Goal: Find specific page/section: Find specific page/section

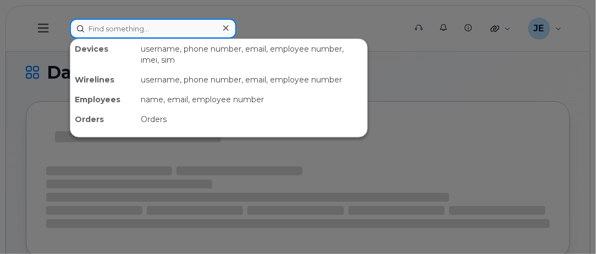
click at [166, 34] on input at bounding box center [153, 29] width 167 height 20
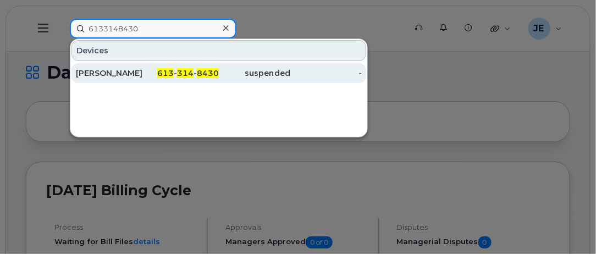
type input "6133148430"
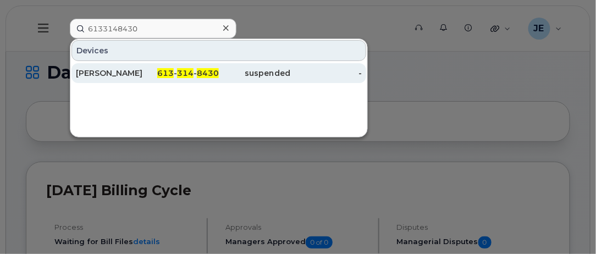
click at [156, 70] on div "613 - 314 - 8430" at bounding box center [183, 73] width 72 height 11
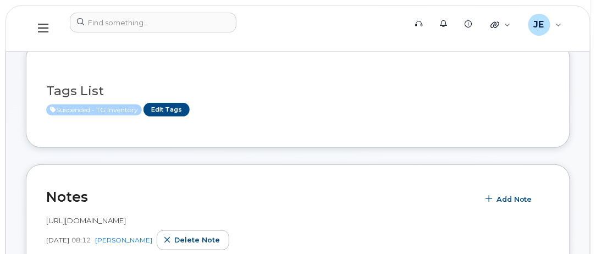
scroll to position [45, 0]
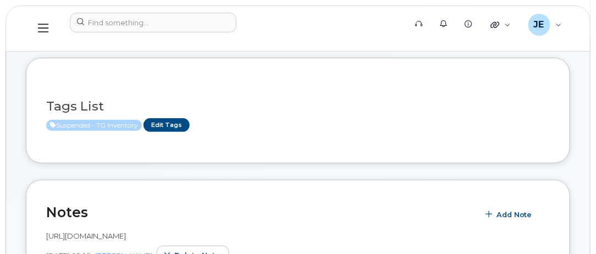
click at [110, 127] on span "Suspended - TG Inventory" at bounding box center [94, 125] width 96 height 11
click at [125, 124] on span "Suspended - TG Inventory" at bounding box center [94, 125] width 96 height 11
click at [157, 121] on link "Edit Tags" at bounding box center [167, 125] width 46 height 14
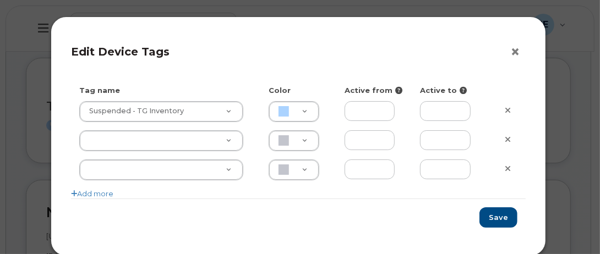
click at [513, 55] on button "×" at bounding box center [517, 52] width 15 height 17
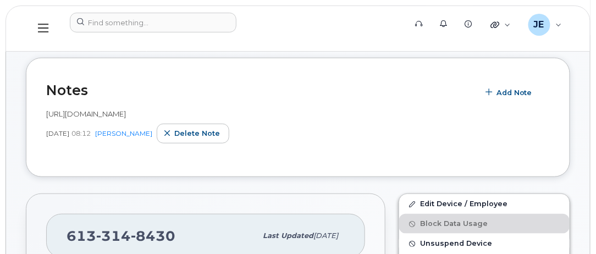
scroll to position [155, 0]
